Goal: Information Seeking & Learning: Learn about a topic

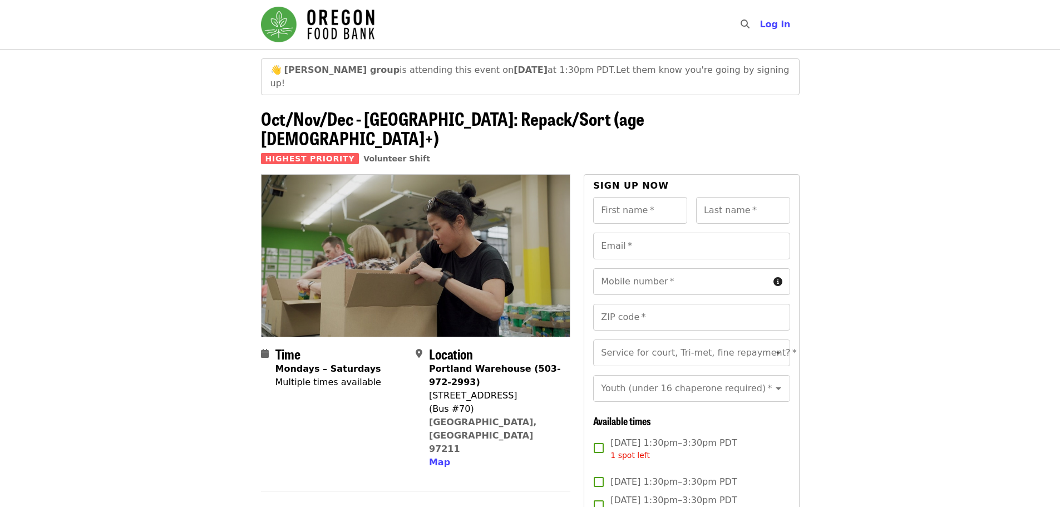
scroll to position [315, 0]
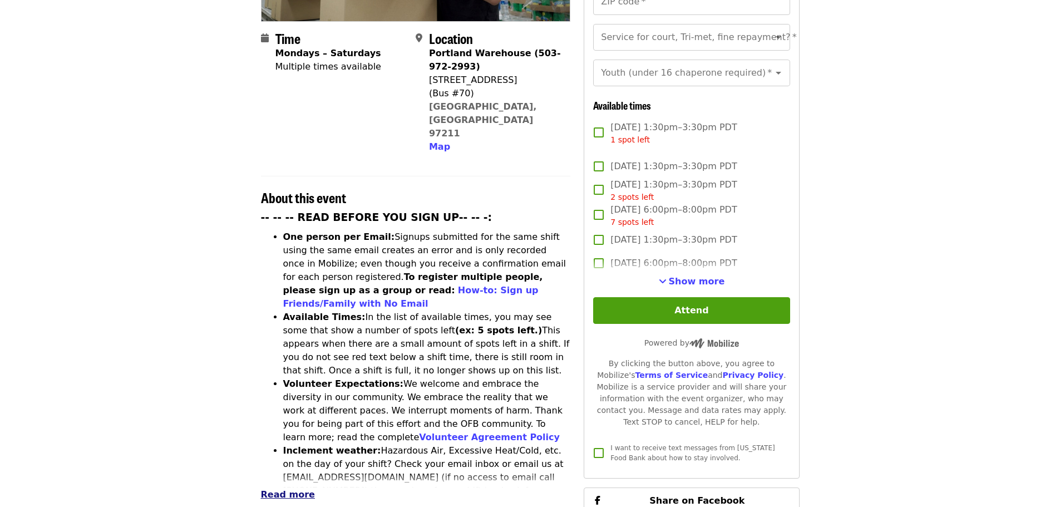
click at [294, 489] on span "Read more" at bounding box center [288, 494] width 54 height 11
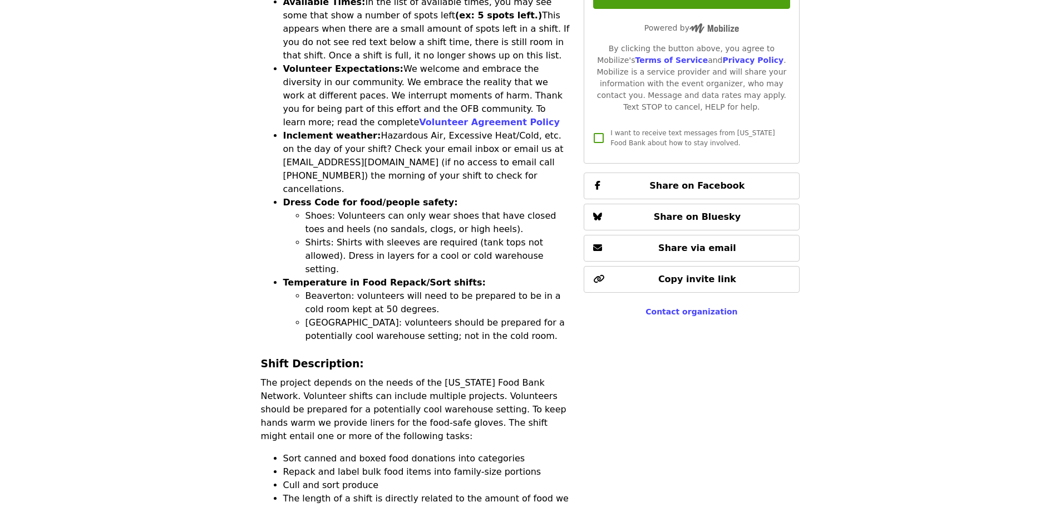
click at [298, 376] on p "The project depends on the needs of the [US_STATE] Food Bank Network. Volunteer…" at bounding box center [416, 409] width 310 height 67
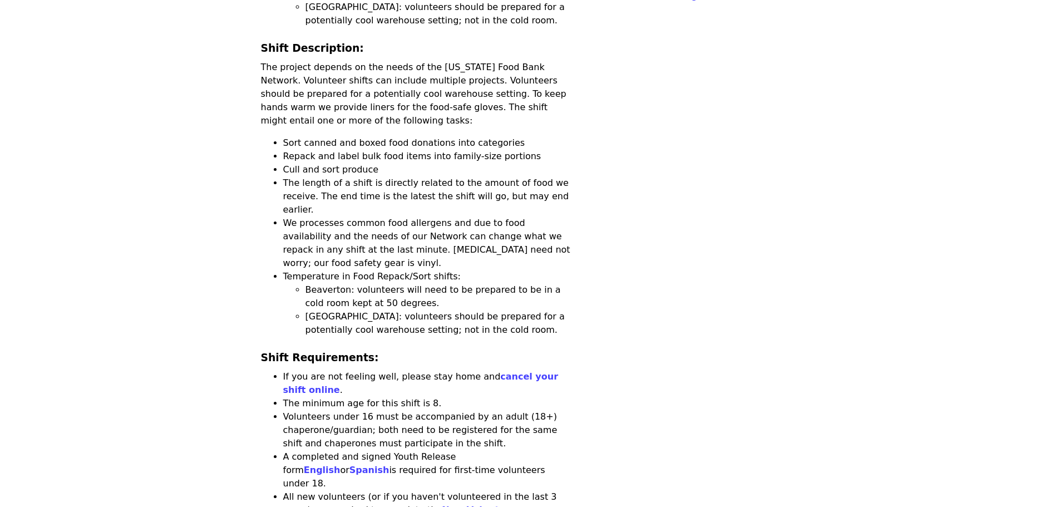
scroll to position [834, 0]
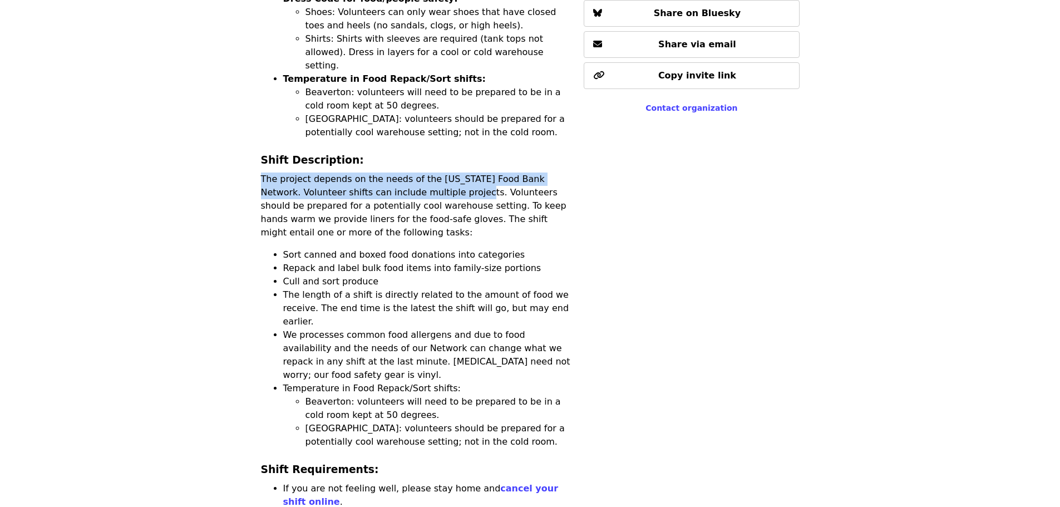
drag, startPoint x: 262, startPoint y: 80, endPoint x: 443, endPoint y: 95, distance: 181.4
click at [443, 172] on p "The project depends on the needs of the [US_STATE] Food Bank Network. Volunteer…" at bounding box center [416, 205] width 310 height 67
copy p "The project depends on the needs of the [US_STATE] Food Bank Network. Volunteer…"
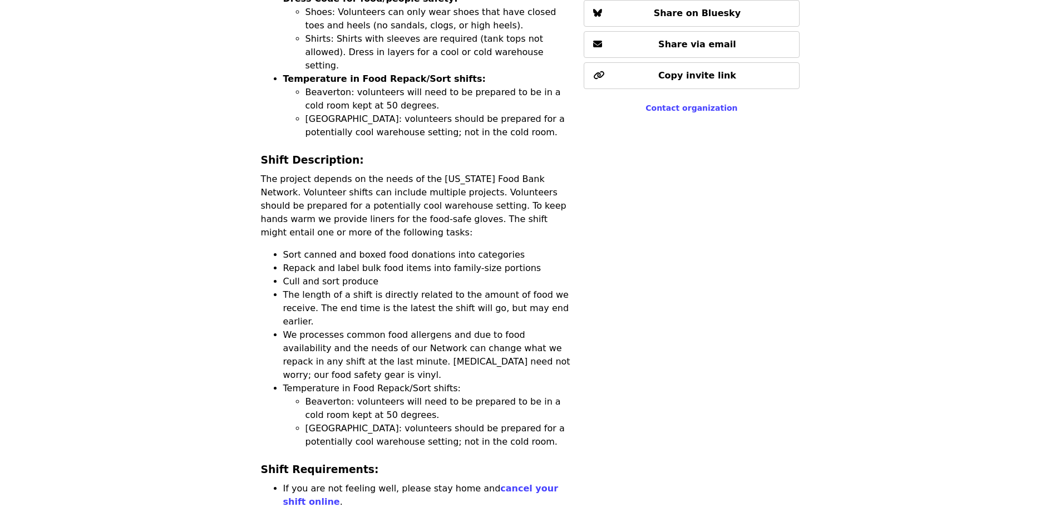
click at [328, 395] on li "Beaverton: volunteers will need to be prepared to be in a cold room kept at 50 …" at bounding box center [437, 408] width 265 height 27
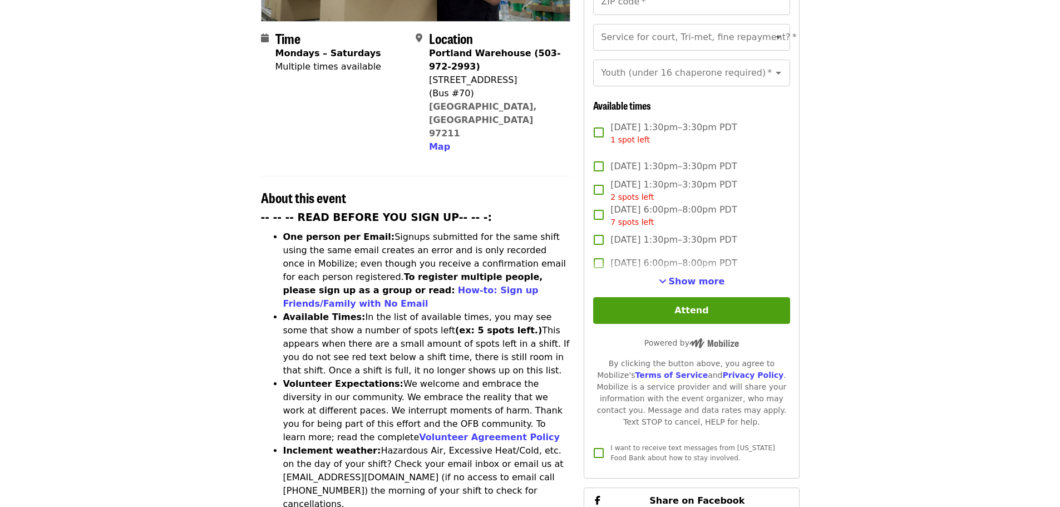
scroll to position [630, 0]
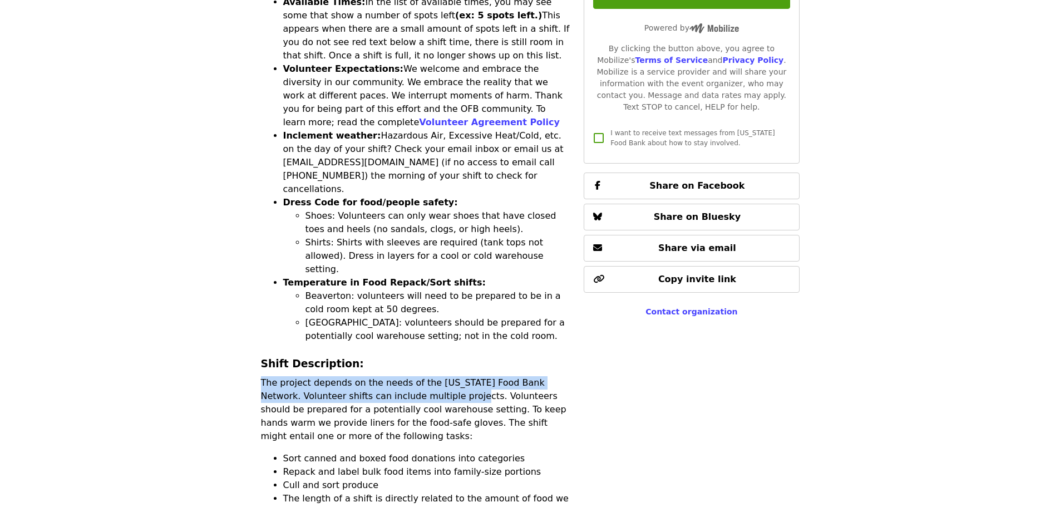
drag, startPoint x: 262, startPoint y: 283, endPoint x: 440, endPoint y: 296, distance: 178.5
click at [440, 376] on p "The project depends on the needs of the [US_STATE] Food Bank Network. Volunteer…" at bounding box center [416, 409] width 310 height 67
copy p "The project depends on the needs of the [US_STATE] Food Bank Network. Volunteer…"
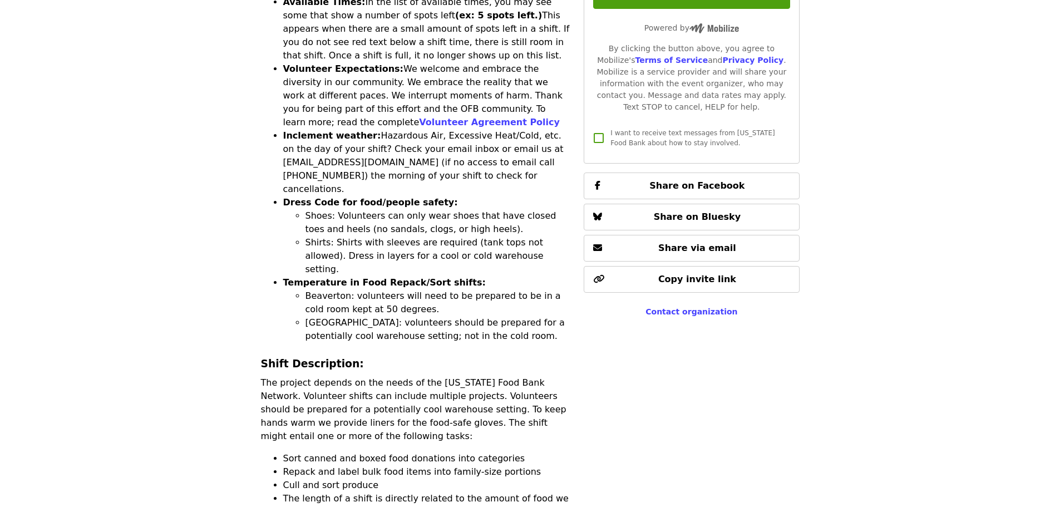
click at [337, 465] on li "Repack and label bulk food items into family-size portions" at bounding box center [427, 471] width 288 height 13
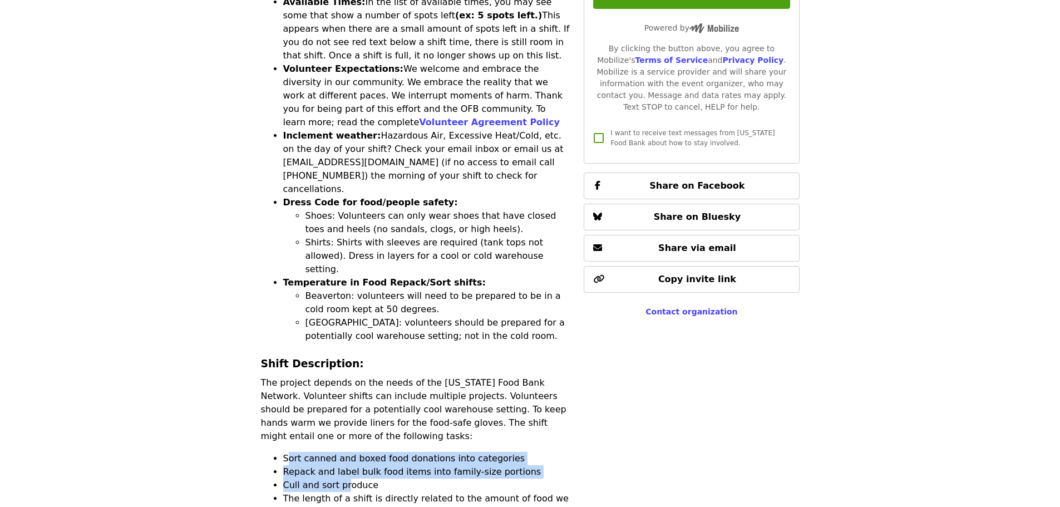
drag, startPoint x: 286, startPoint y: 358, endPoint x: 344, endPoint y: 381, distance: 62.9
click at [323, 478] on li "Cull and sort produce" at bounding box center [427, 484] width 288 height 13
drag, startPoint x: 282, startPoint y: 359, endPoint x: 372, endPoint y: 384, distance: 93.5
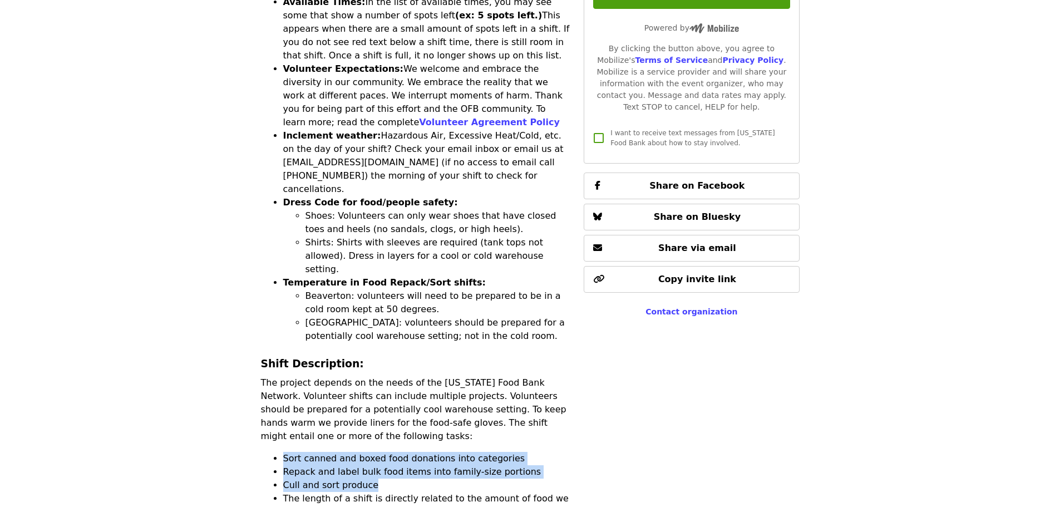
copy ul "Sort canned and boxed food donations into categories Repack and label bulk food…"
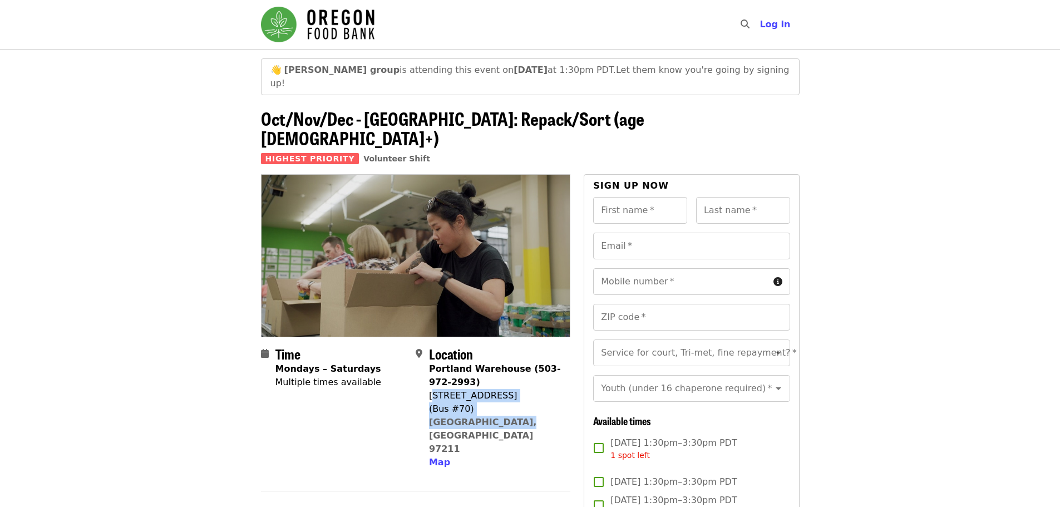
drag, startPoint x: 432, startPoint y: 361, endPoint x: 506, endPoint y: 392, distance: 80.3
click at [506, 392] on div "Portland Warehouse (503-972-2993) [STREET_ADDRESS] Map" at bounding box center [495, 415] width 132 height 107
copy span "[STREET_ADDRESS]"
